Goal: Transaction & Acquisition: Purchase product/service

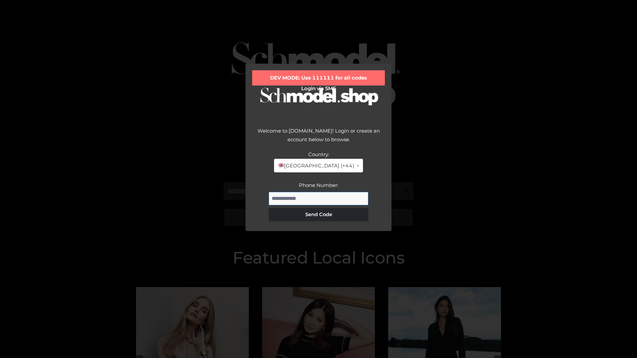
click at [318, 198] on input "Phone Number:" at bounding box center [318, 198] width 99 height 13
type input "**********"
click at [318, 214] on button "Send Code" at bounding box center [318, 214] width 99 height 13
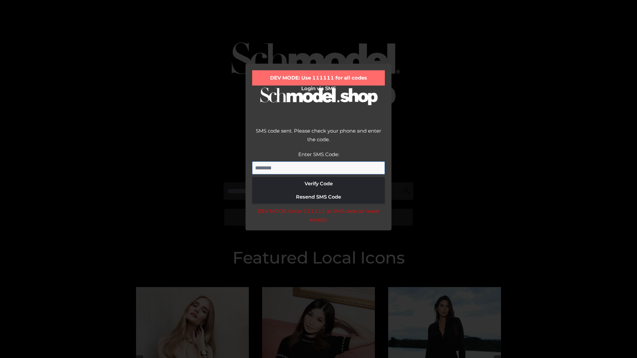
click at [318, 168] on input "Enter SMS Code:" at bounding box center [318, 167] width 133 height 13
type input "******"
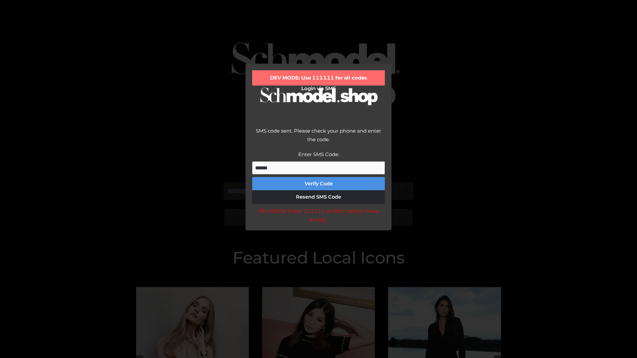
click at [318, 184] on button "Verify Code" at bounding box center [318, 183] width 133 height 13
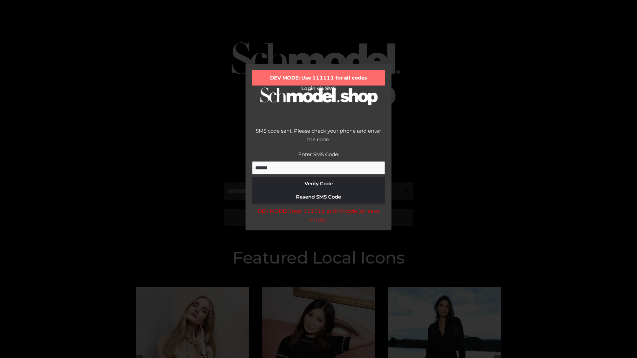
click at [318, 217] on div "DEV MODE: Enter 111111 as SMS code (or leave empty)." at bounding box center [318, 215] width 133 height 17
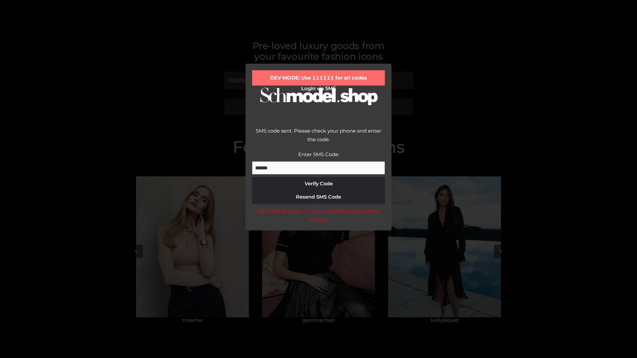
scroll to position [141, 0]
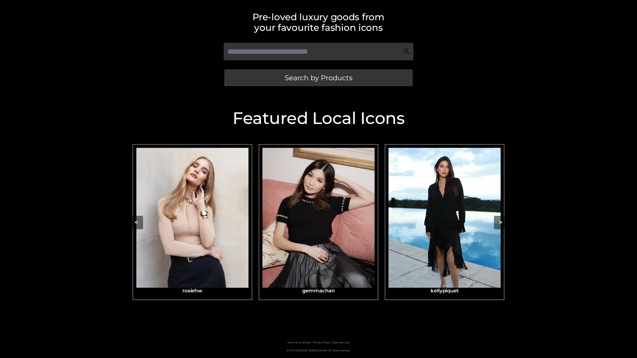
scroll to position [141, 0]
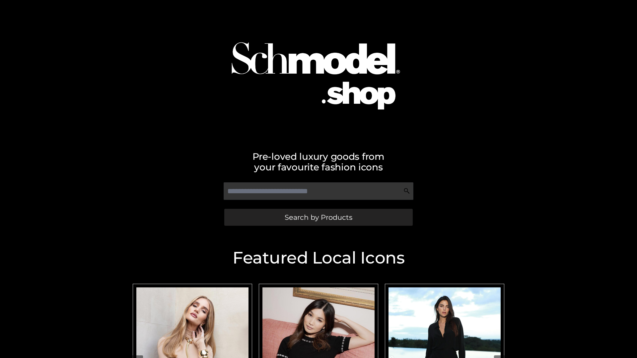
click at [318, 217] on span "Search by Products" at bounding box center [318, 217] width 68 height 7
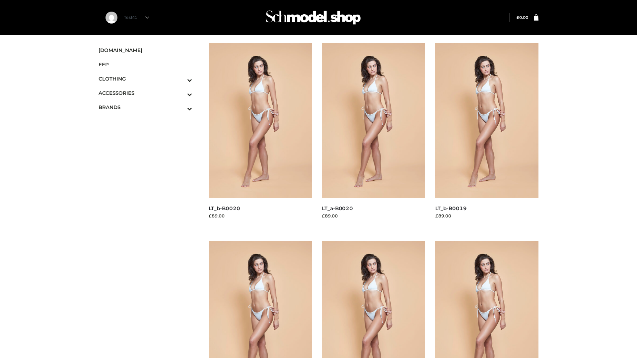
scroll to position [540, 0]
